Goal: Find specific page/section: Locate a particular part of the current website

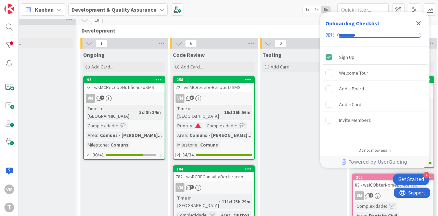
scroll to position [6, 307]
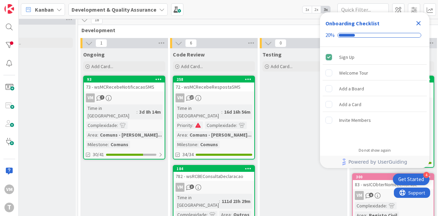
click at [228, 90] on div "72 - wsMCRecebeRespostaSMS" at bounding box center [213, 86] width 81 height 9
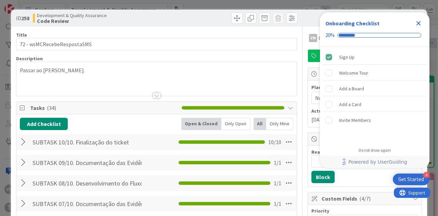
click at [418, 21] on icon "Close Checklist" at bounding box center [418, 23] width 8 height 8
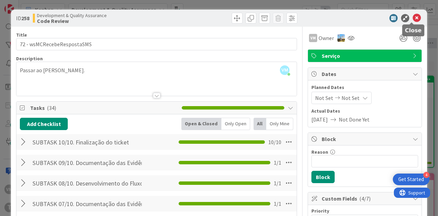
click at [412, 17] on icon at bounding box center [416, 18] width 8 height 8
